Goal: Information Seeking & Learning: Learn about a topic

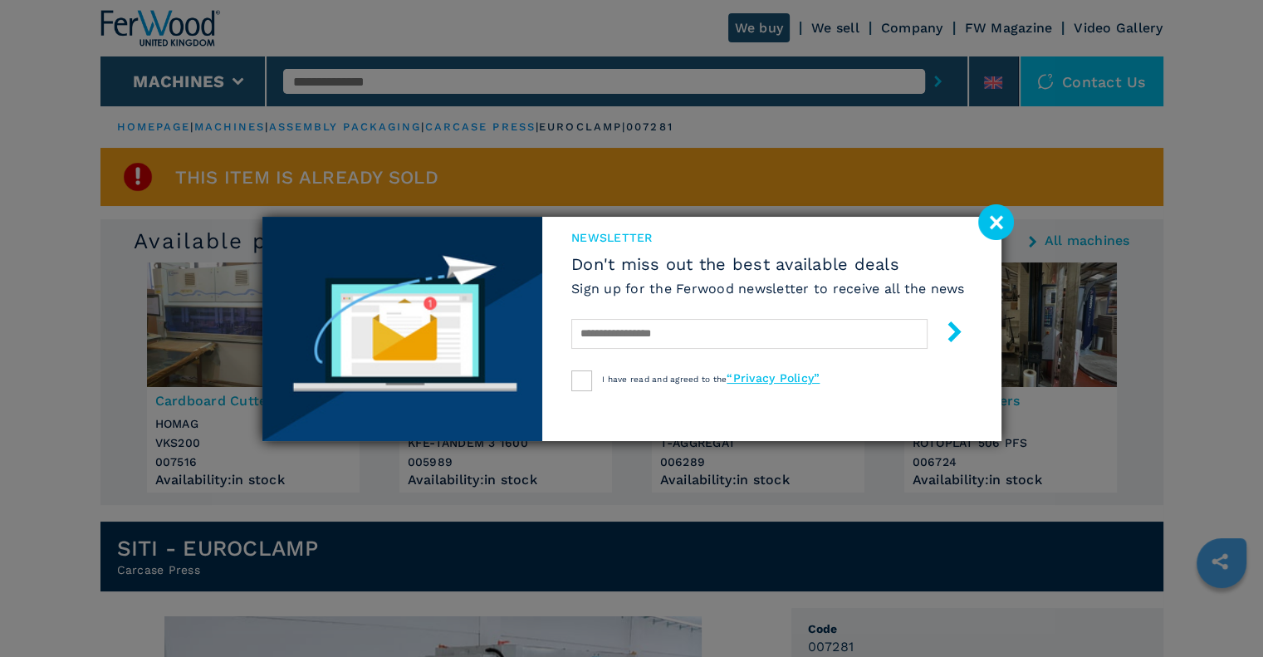
click at [998, 221] on image at bounding box center [996, 222] width 36 height 36
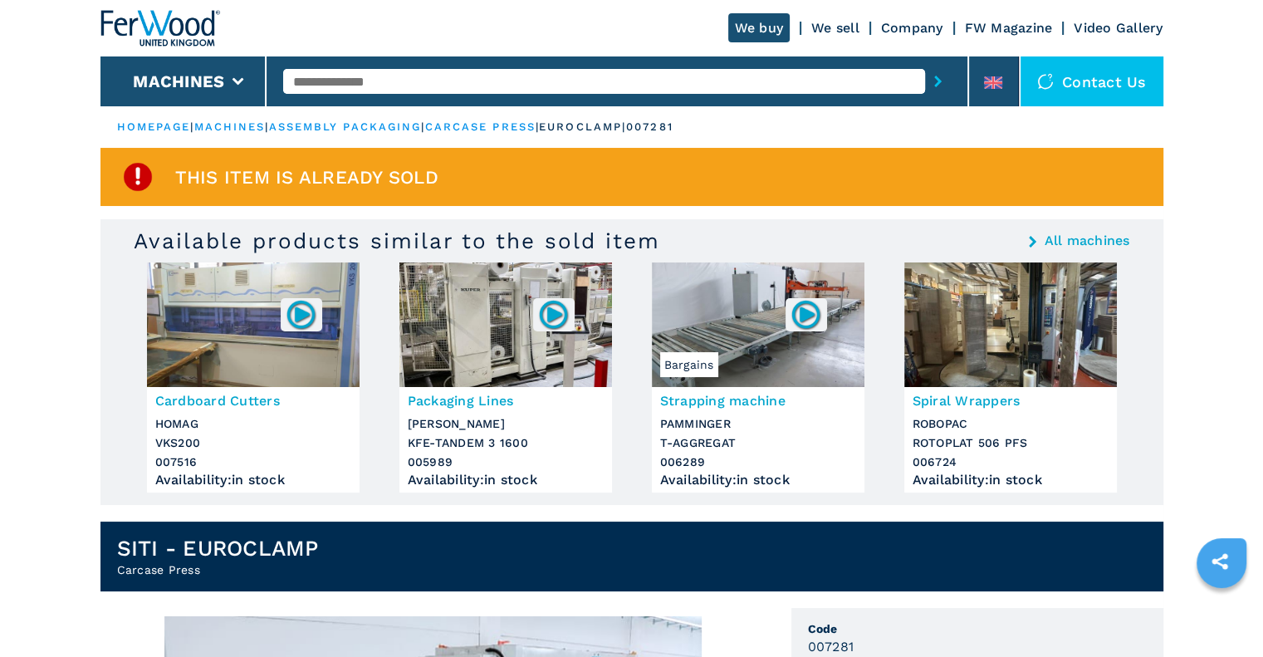
click at [535, 124] on link "carcase press" at bounding box center [480, 126] width 110 height 12
click at [535, 125] on link "carcase press" at bounding box center [480, 126] width 110 height 12
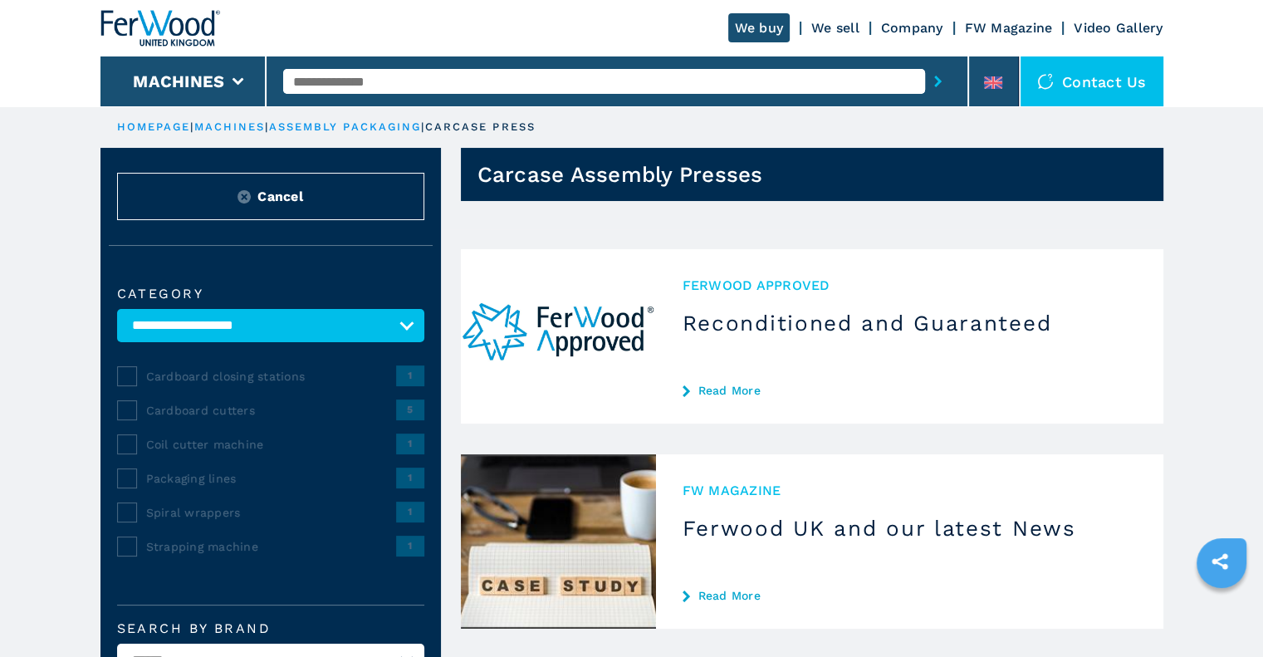
click at [346, 125] on link "assembly packaging" at bounding box center [345, 126] width 153 height 12
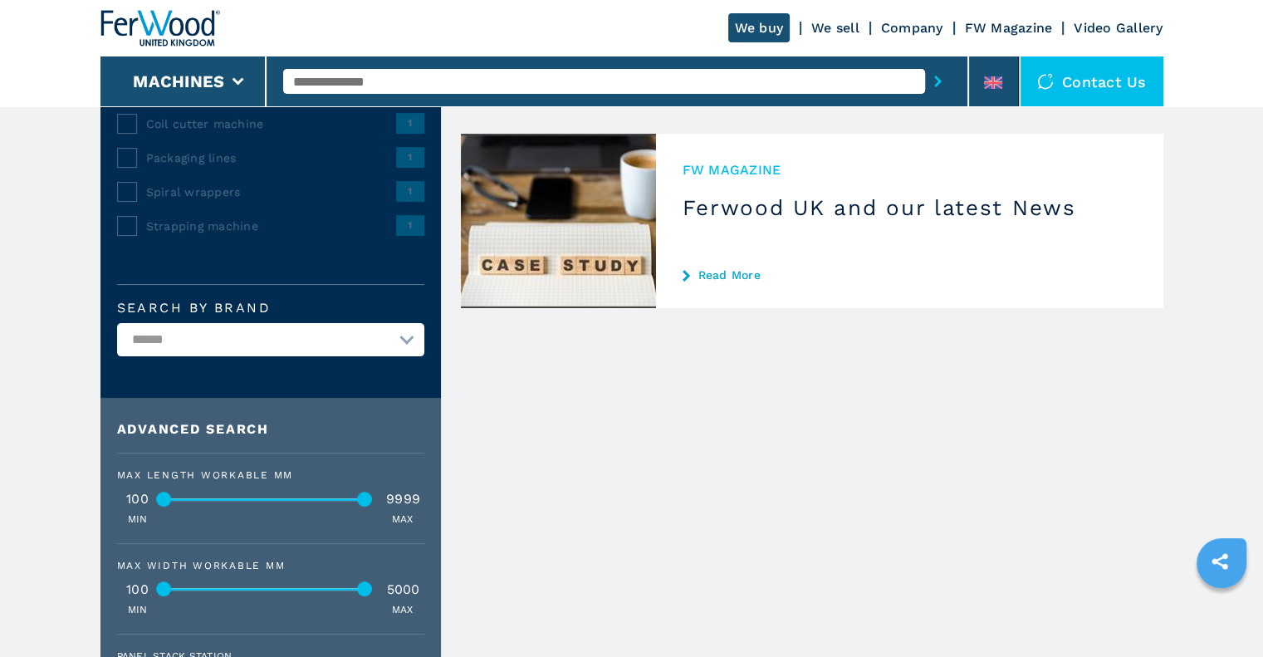
scroll to position [166, 0]
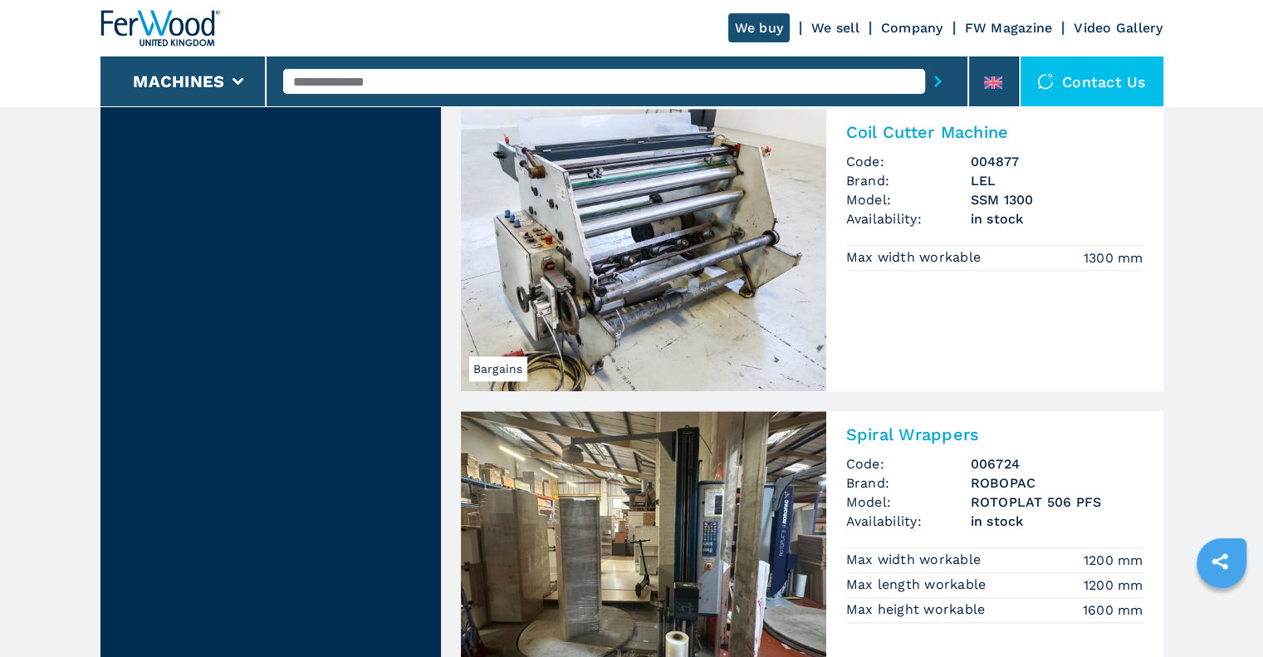
scroll to position [1577, 0]
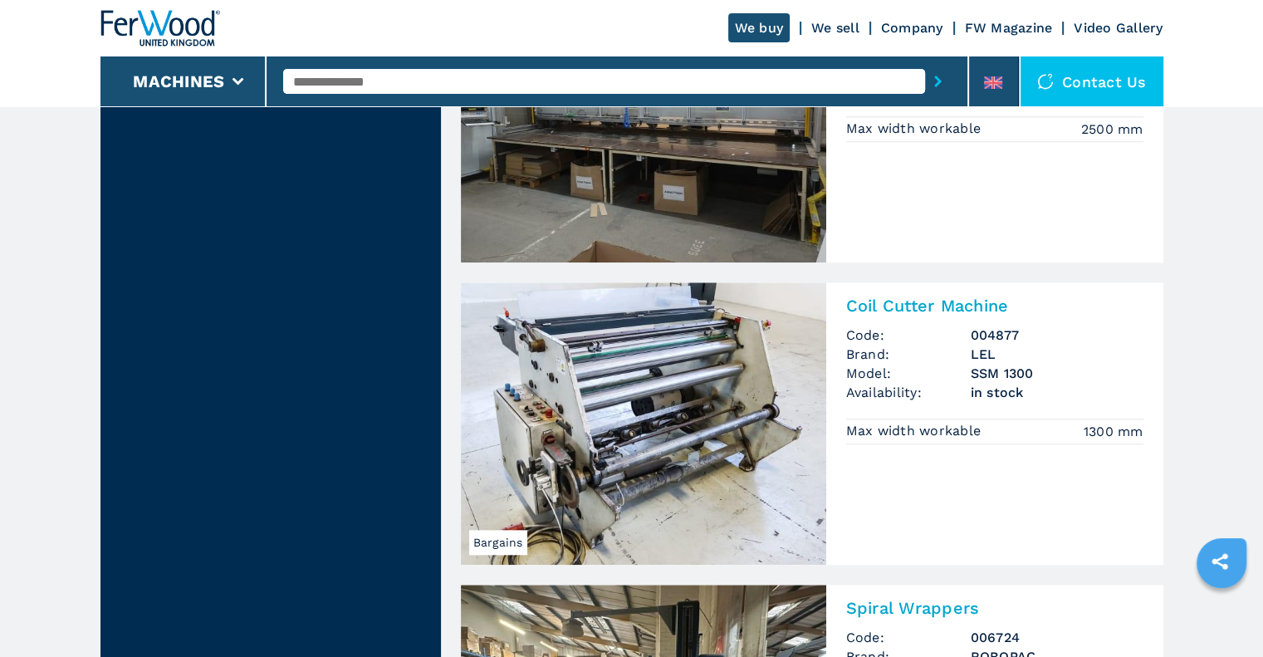
click at [374, 80] on input "text" at bounding box center [604, 81] width 642 height 25
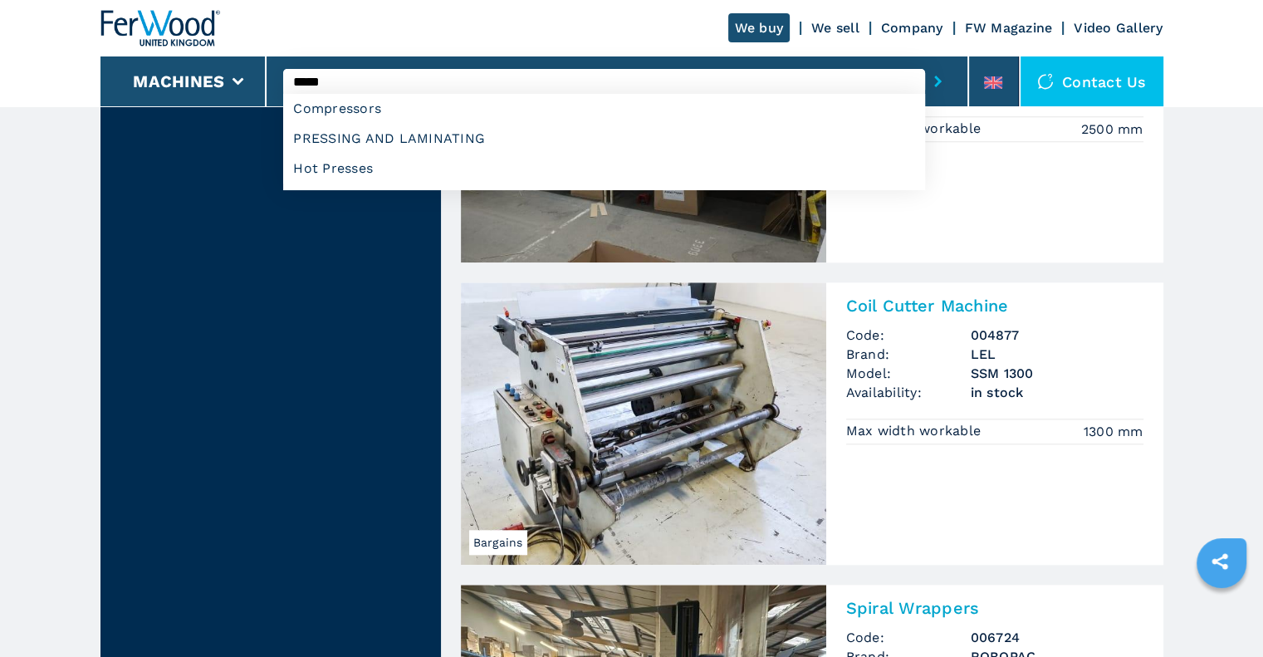
type input "*****"
click at [925, 62] on button "submit-button" at bounding box center [938, 81] width 26 height 38
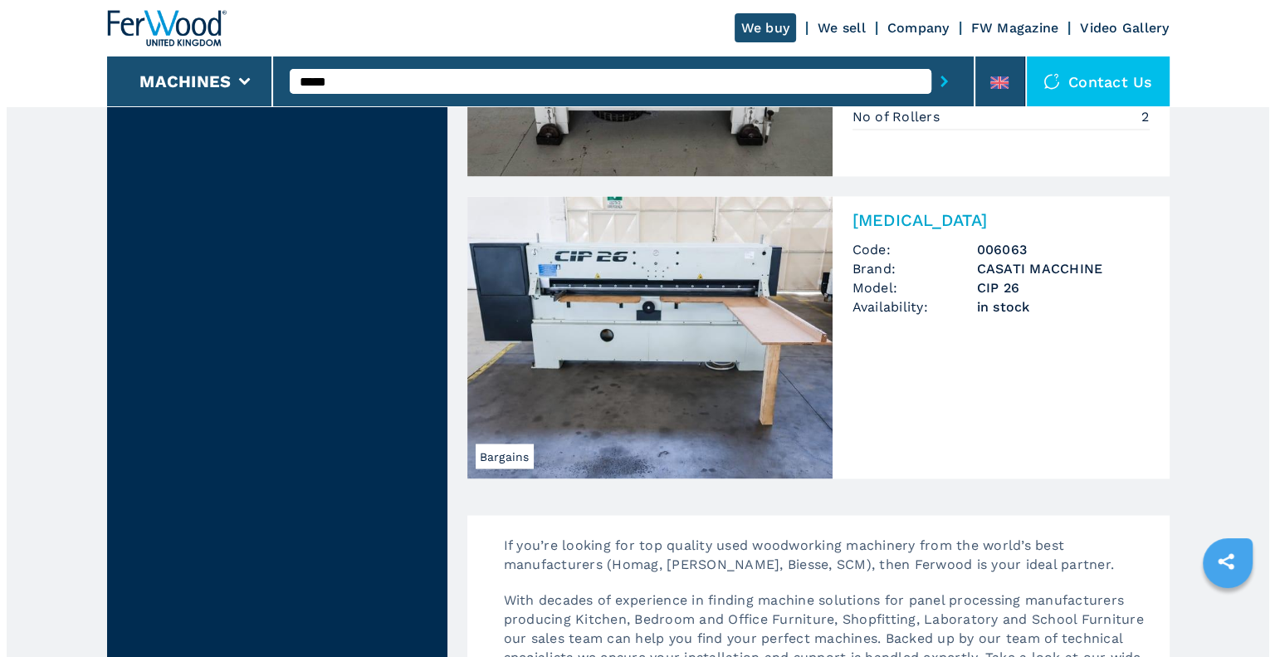
scroll to position [2823, 0]
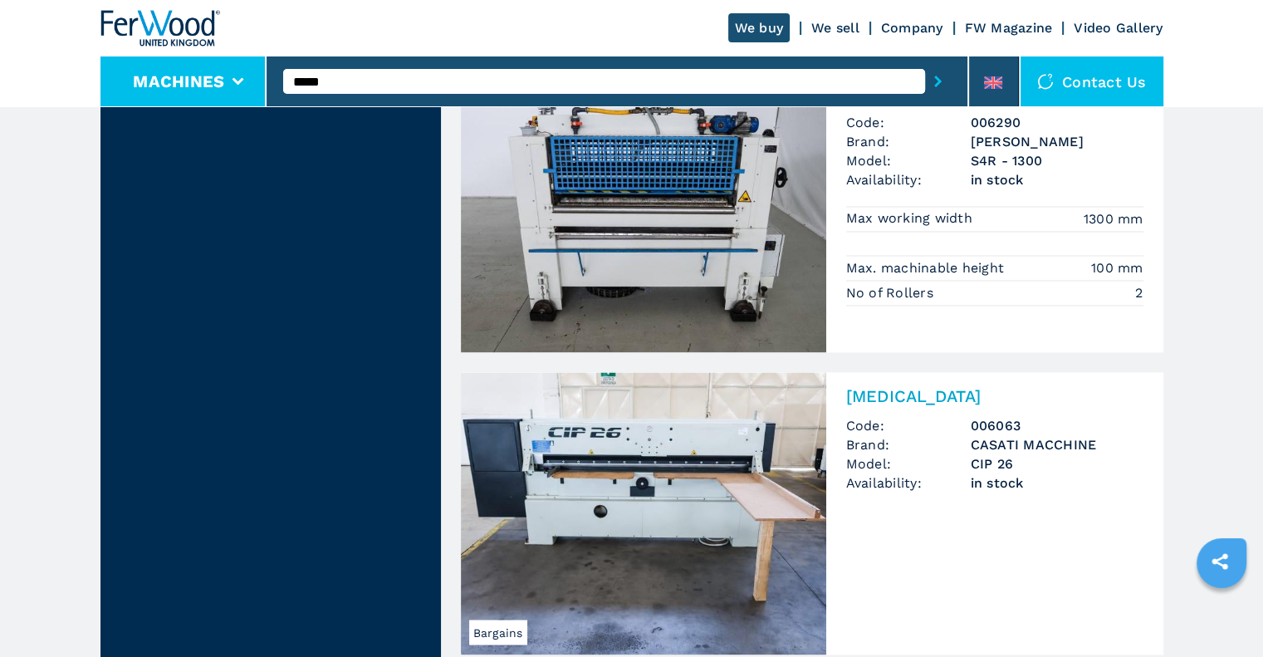
click at [183, 97] on li "Machines" at bounding box center [183, 81] width 167 height 50
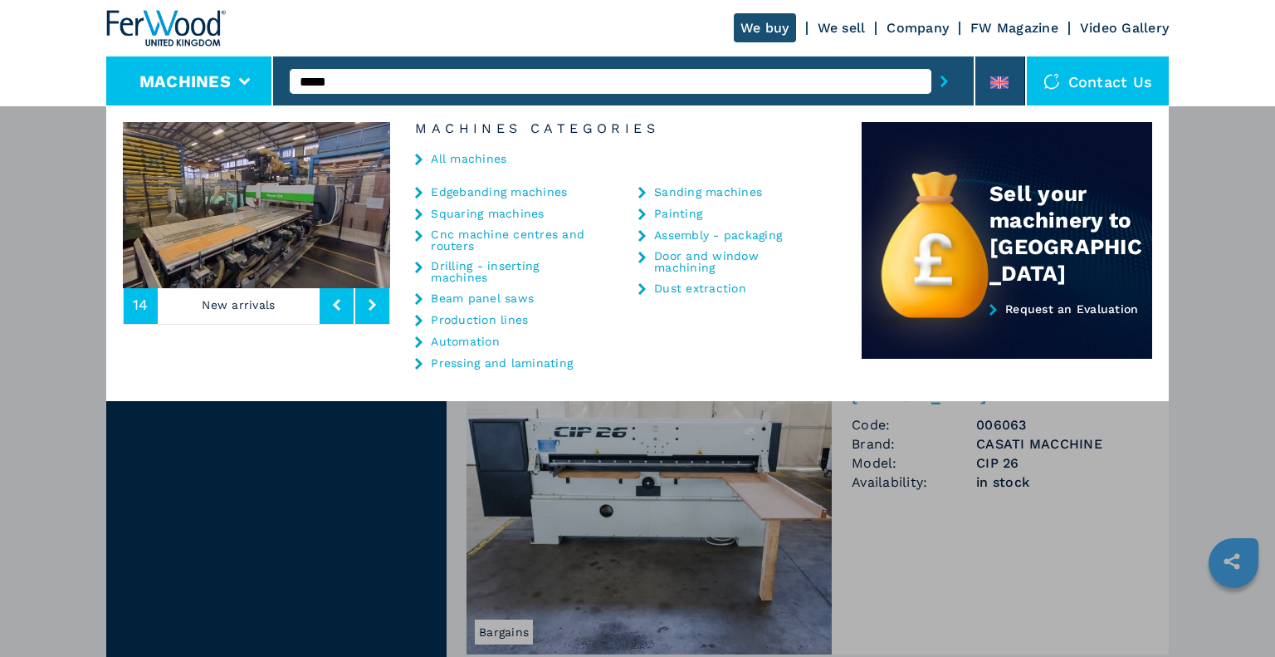
click at [504, 189] on link "Edgebanding machines" at bounding box center [499, 192] width 136 height 12
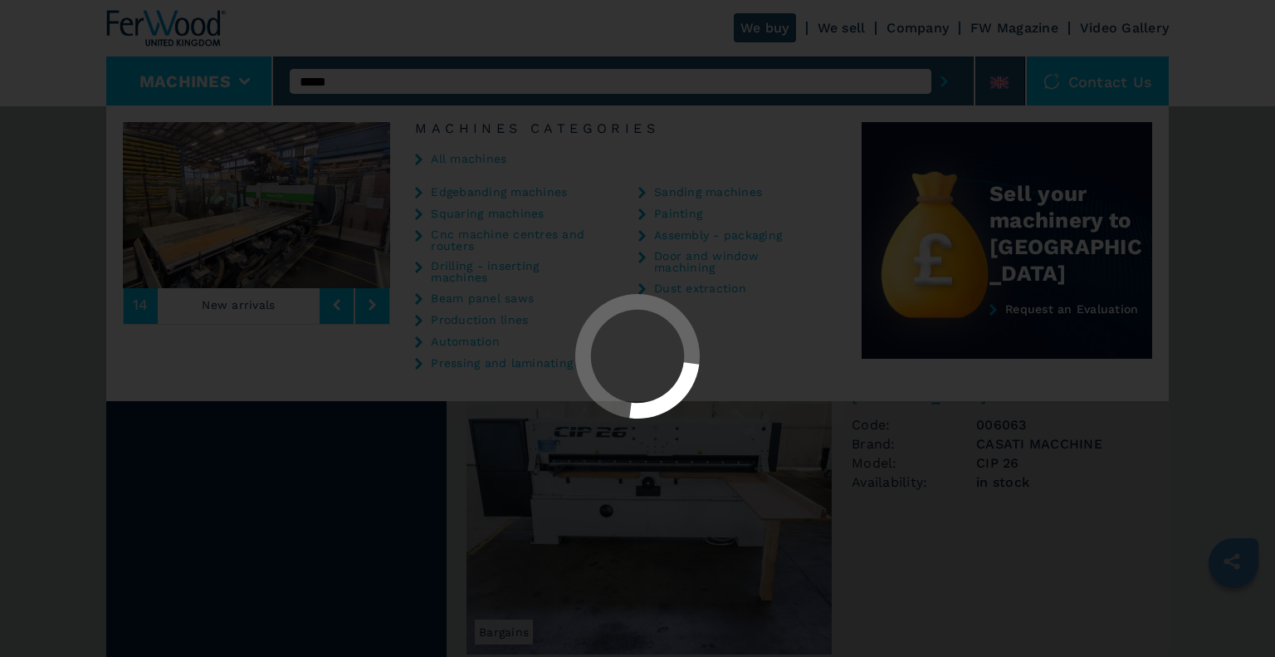
select select "**********"
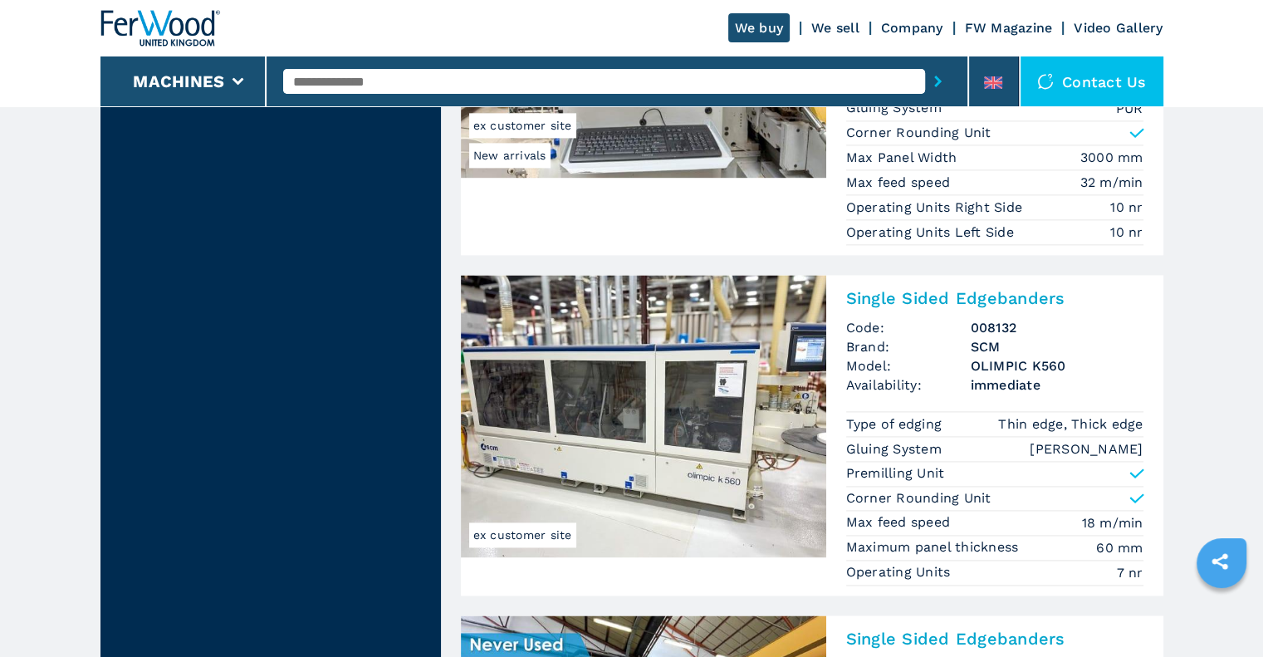
scroll to position [2075, 0]
